Goal: Find contact information: Find contact information

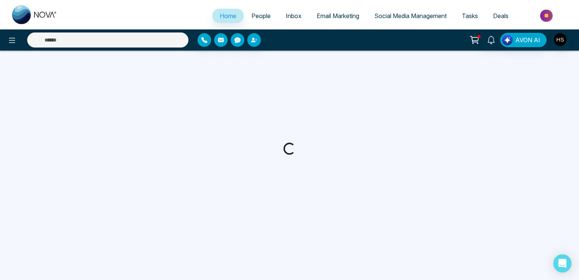
select select "*"
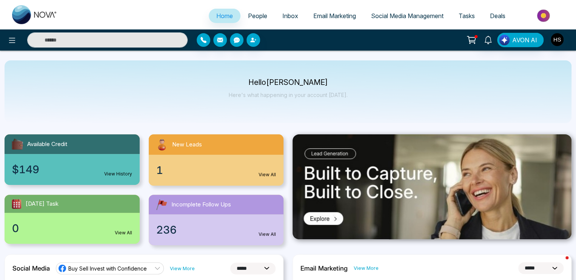
click at [251, 13] on span "People" at bounding box center [257, 16] width 19 height 8
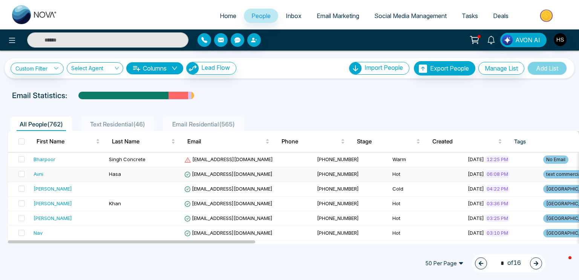
click at [40, 172] on div "Avni" at bounding box center [39, 174] width 10 height 8
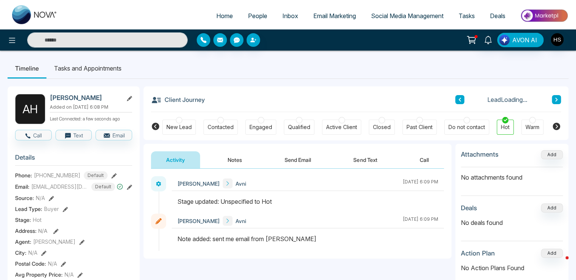
click at [245, 146] on div "Activity Notes Send Email Send Text Call" at bounding box center [297, 156] width 308 height 25
click at [231, 162] on button "Notes" at bounding box center [234, 159] width 45 height 17
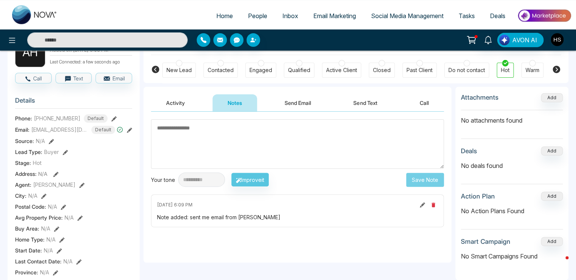
scroll to position [38, 0]
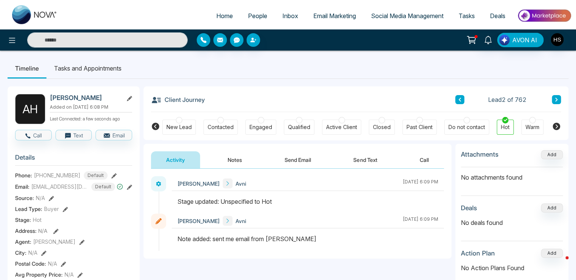
click at [251, 14] on span "People" at bounding box center [257, 16] width 19 height 8
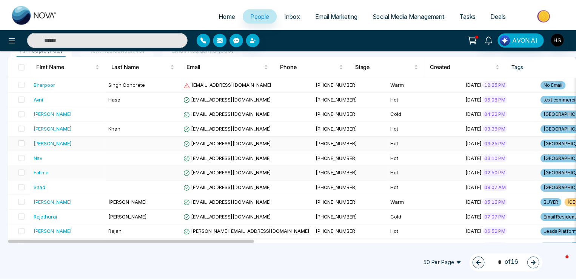
scroll to position [75, 0]
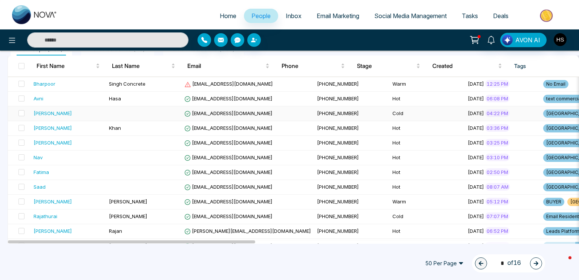
click at [45, 111] on div "[PERSON_NAME]" at bounding box center [53, 113] width 38 height 8
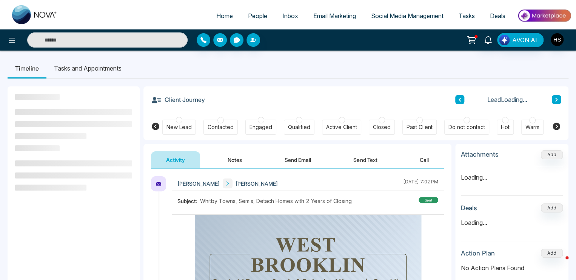
click at [221, 154] on button "Notes" at bounding box center [234, 159] width 45 height 17
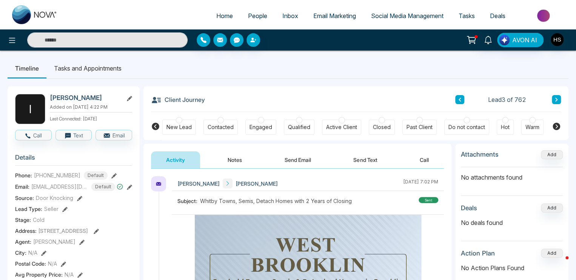
click at [258, 18] on span "People" at bounding box center [257, 16] width 19 height 8
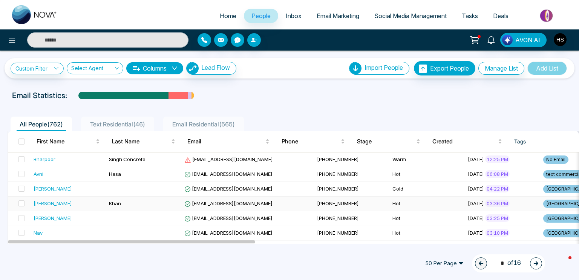
click at [46, 202] on div "[PERSON_NAME]" at bounding box center [53, 204] width 38 height 8
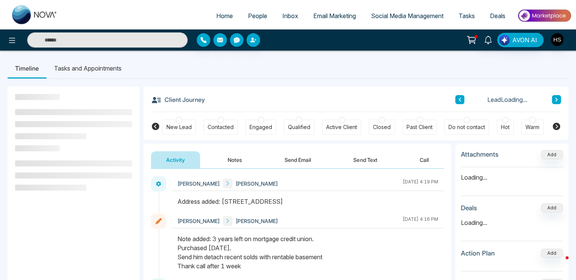
click at [233, 167] on button "Notes" at bounding box center [234, 159] width 45 height 17
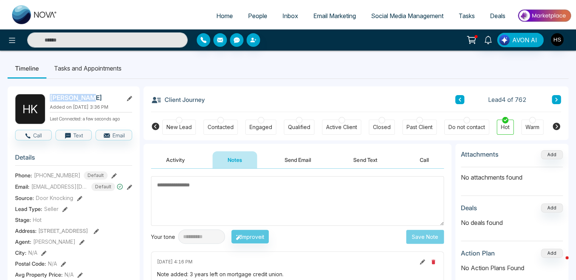
drag, startPoint x: 51, startPoint y: 98, endPoint x: 83, endPoint y: 98, distance: 32.4
click at [87, 98] on h2 "[PERSON_NAME]" at bounding box center [85, 98] width 70 height 8
copy h2 "[PERSON_NAME]"
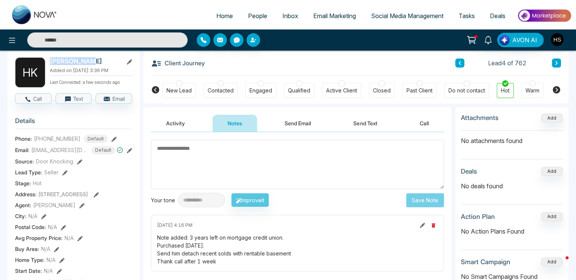
scroll to position [38, 0]
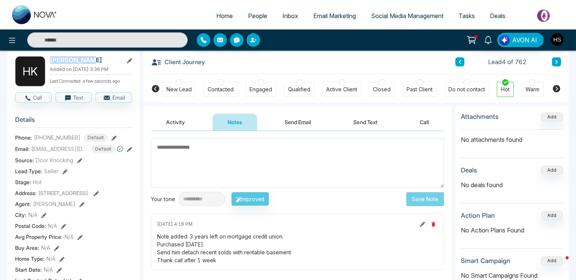
click at [127, 152] on icon at bounding box center [129, 149] width 5 height 5
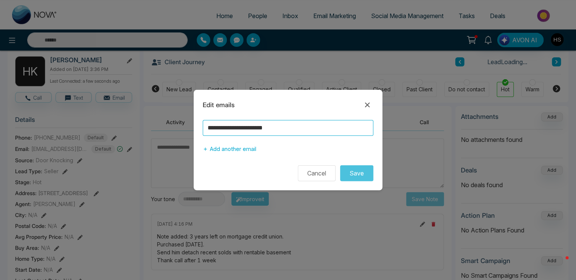
click at [223, 122] on input "**********" at bounding box center [288, 128] width 170 height 16
